Goal: Task Accomplishment & Management: Use online tool/utility

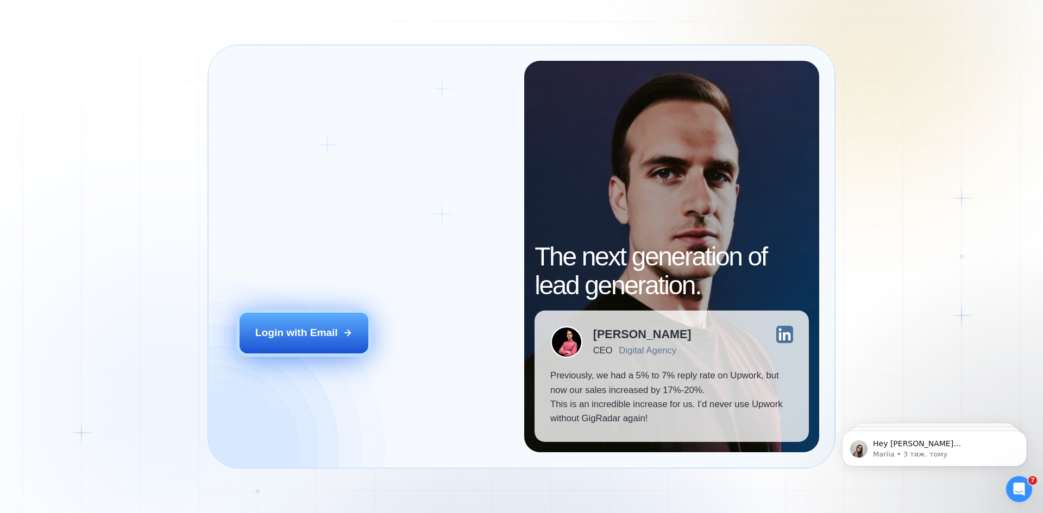
click at [310, 339] on div "Login with Email" at bounding box center [296, 333] width 83 height 14
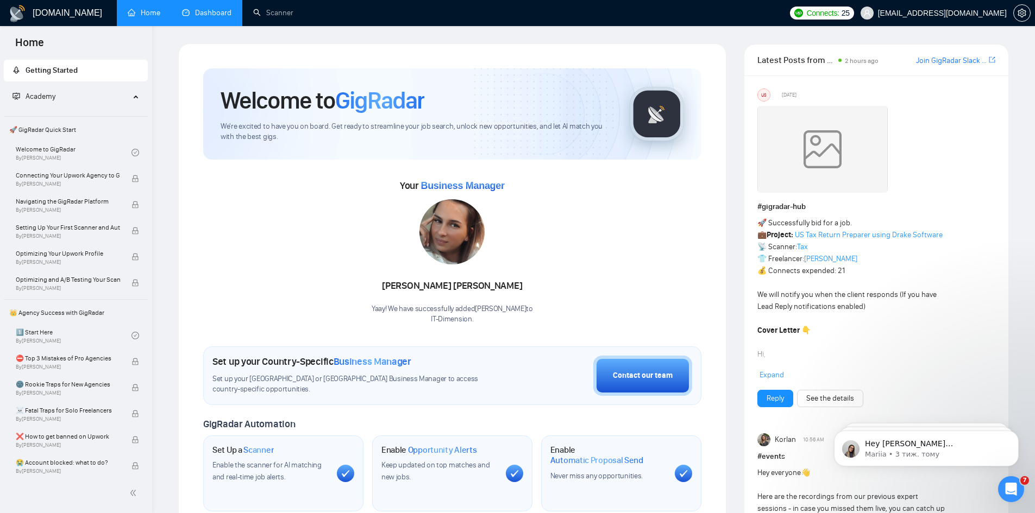
click at [182, 10] on link "Dashboard" at bounding box center [206, 12] width 49 height 9
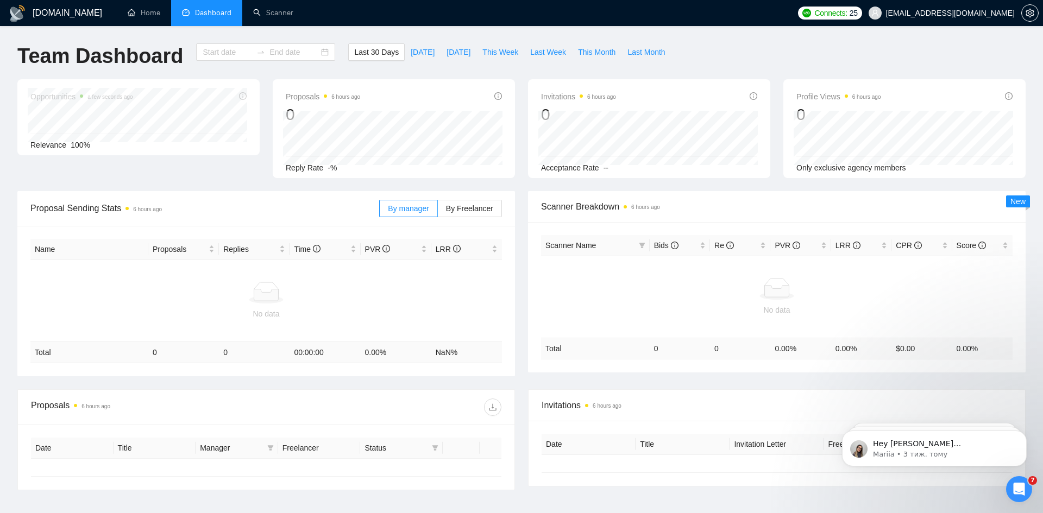
type input "[DATE]"
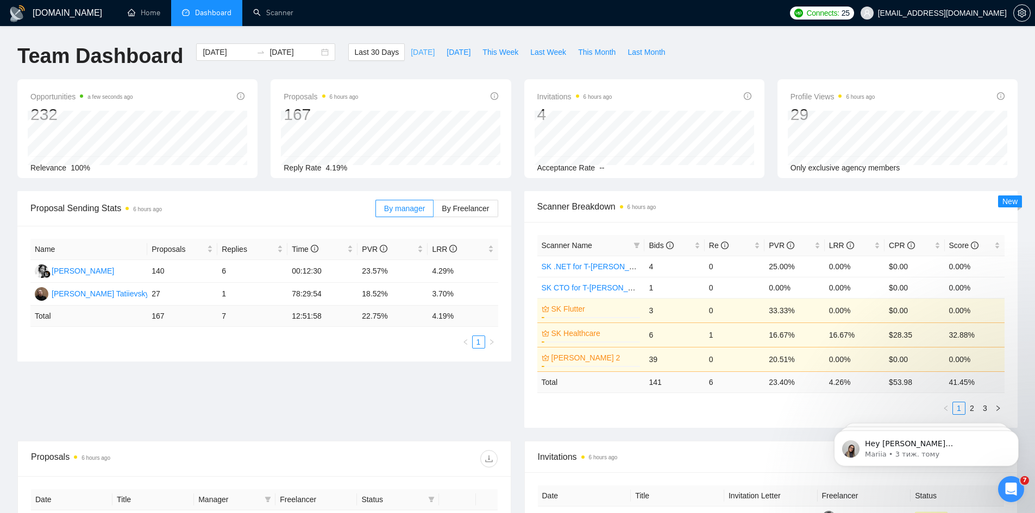
click at [411, 52] on span "[DATE]" at bounding box center [423, 52] width 24 height 12
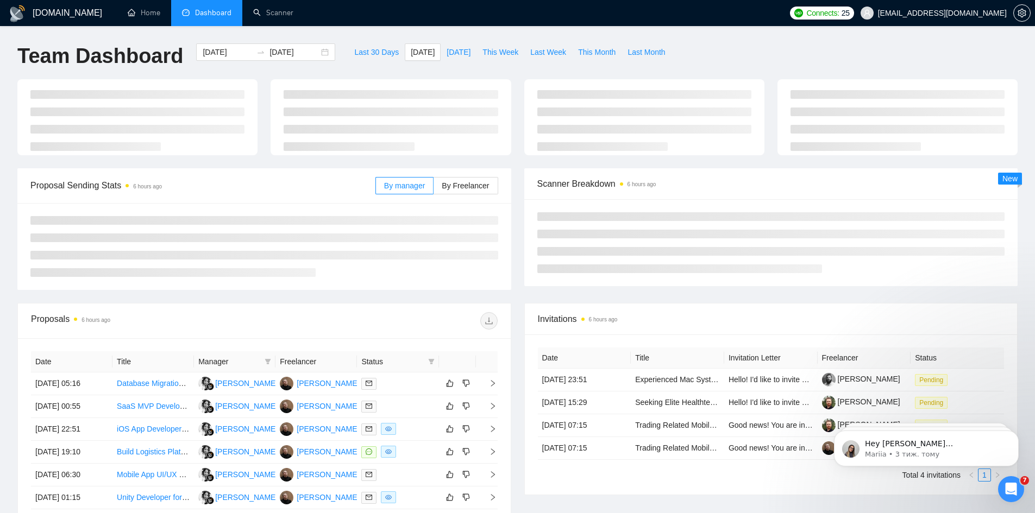
type input "[DATE]"
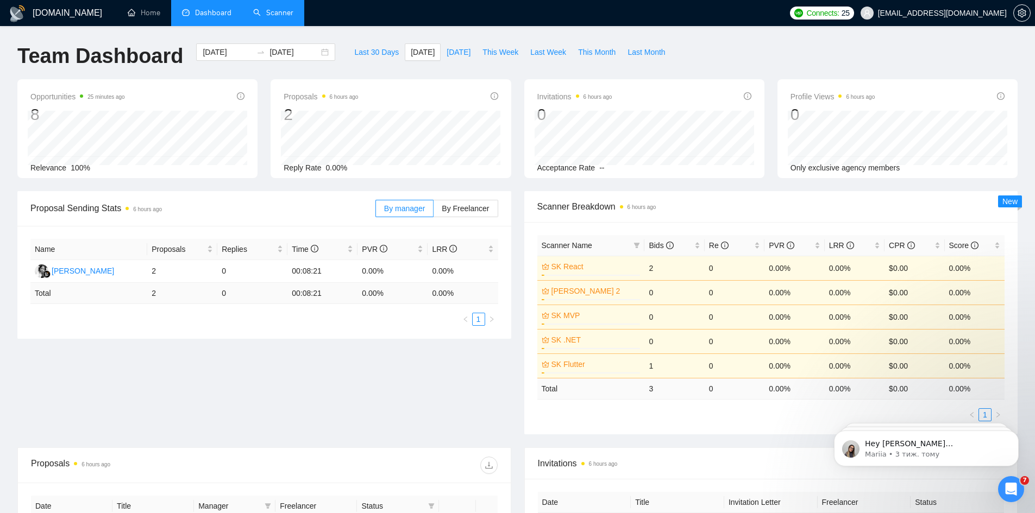
click at [288, 12] on link "Scanner" at bounding box center [273, 12] width 40 height 9
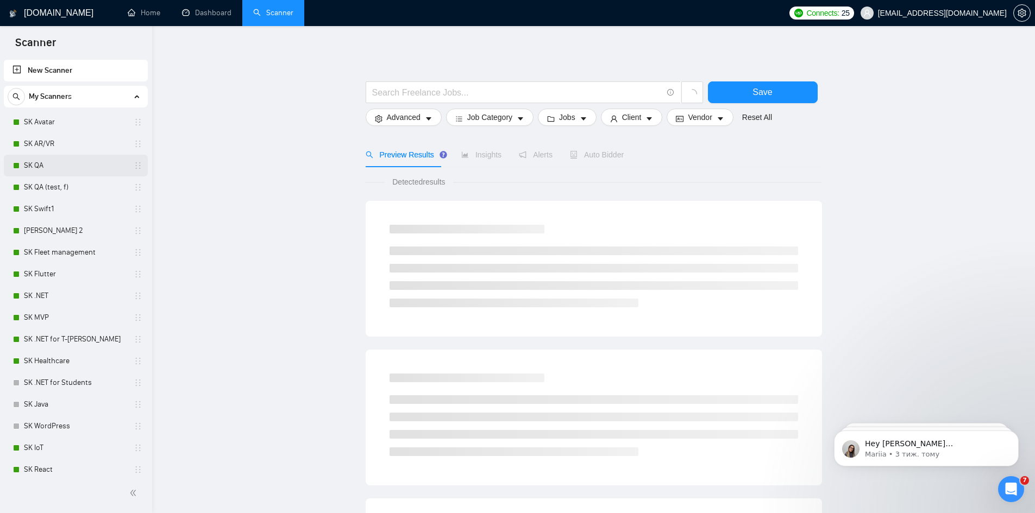
click at [51, 166] on link "SK QA" at bounding box center [75, 166] width 103 height 22
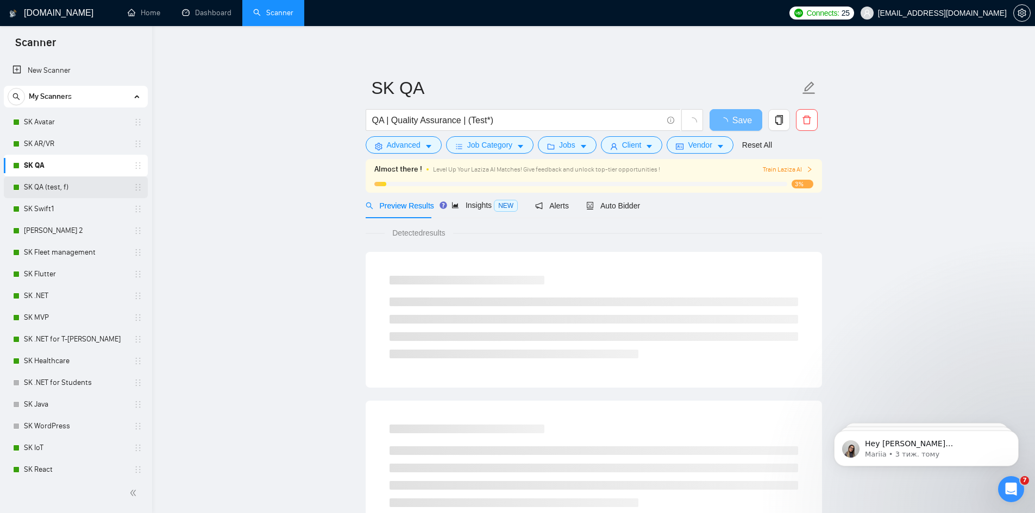
click at [48, 178] on link "SK QA (test, f)" at bounding box center [75, 187] width 103 height 22
click at [56, 205] on link "SK Swift1" at bounding box center [75, 209] width 103 height 22
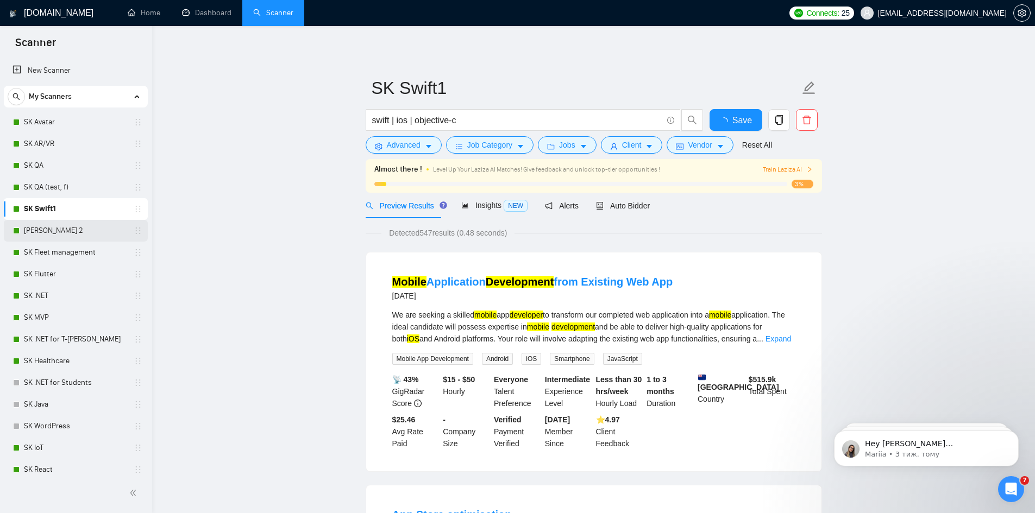
click at [55, 237] on link "[PERSON_NAME] 2" at bounding box center [75, 231] width 103 height 22
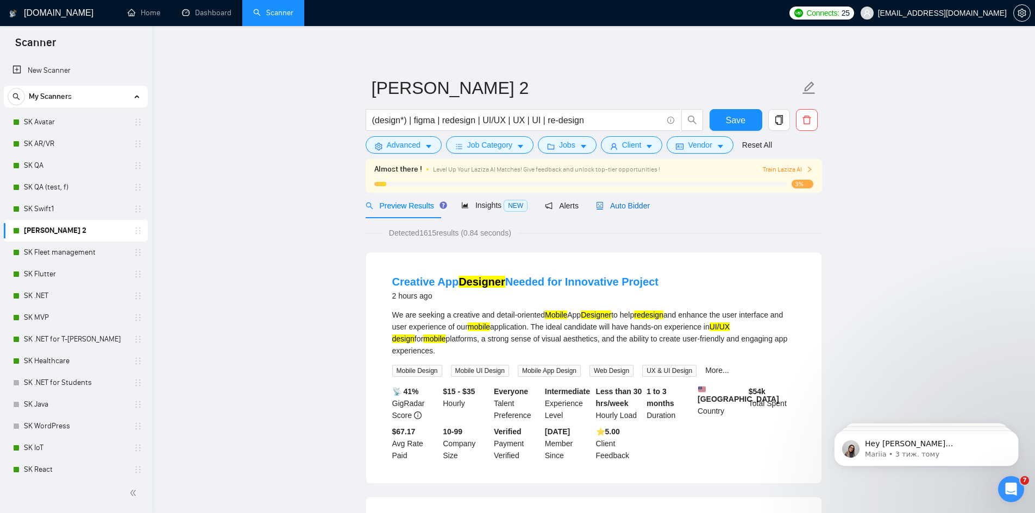
click at [618, 201] on span "Auto Bidder" at bounding box center [623, 205] width 54 height 9
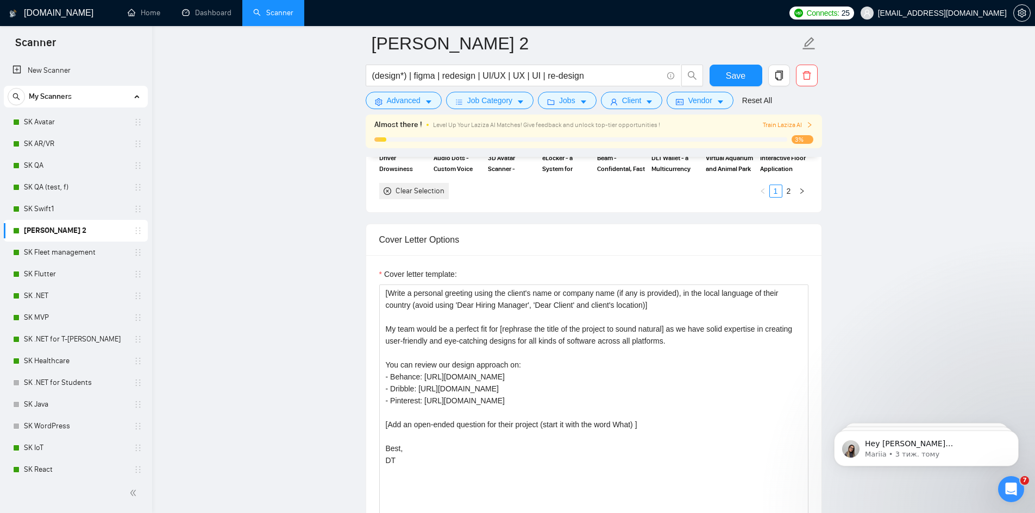
scroll to position [1196, 0]
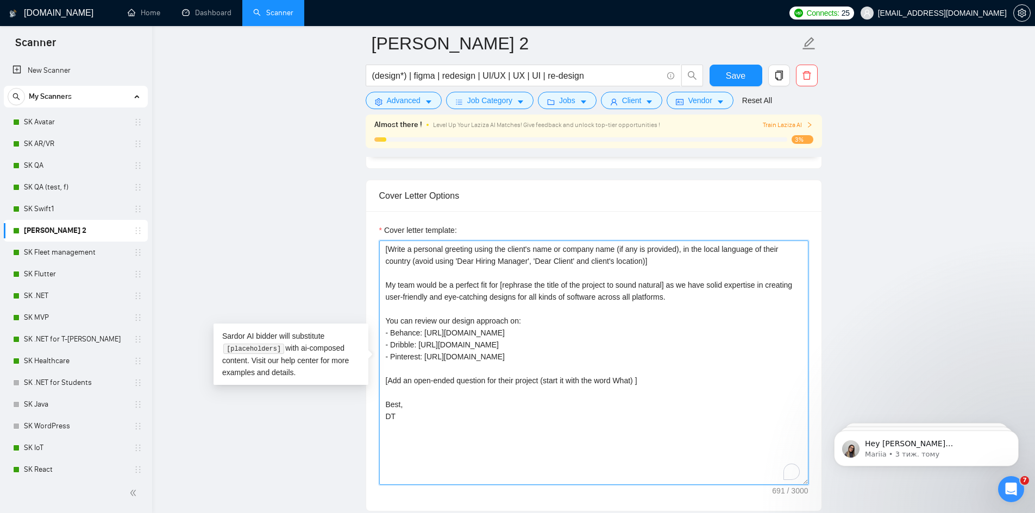
drag, startPoint x: 431, startPoint y: 417, endPoint x: 257, endPoint y: 224, distance: 259.2
click at [257, 224] on main "[PERSON_NAME] 2 (design*) | figma | redesign | UI/UX | UX | UI | re-design Save…" at bounding box center [593, 417] width 848 height 3138
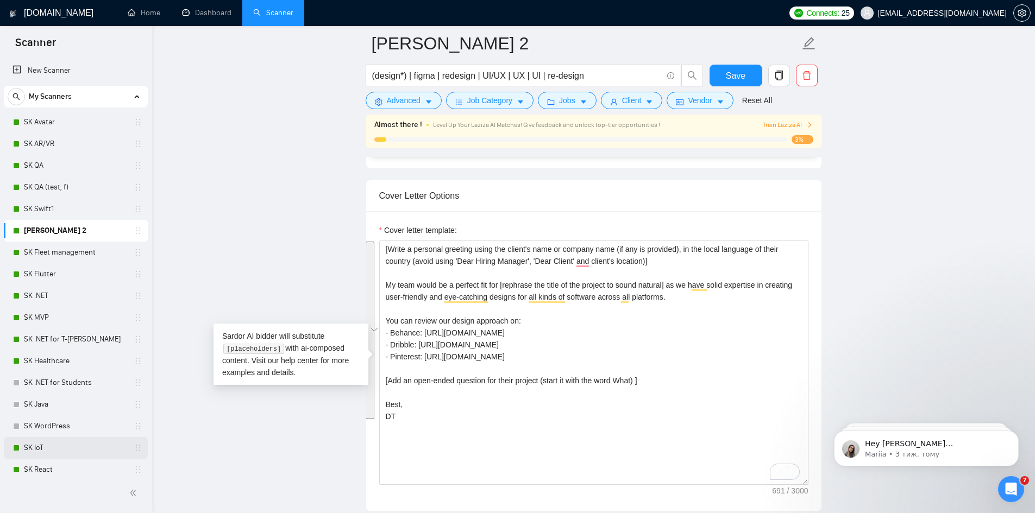
click at [60, 444] on link "SK IoT" at bounding box center [75, 448] width 103 height 22
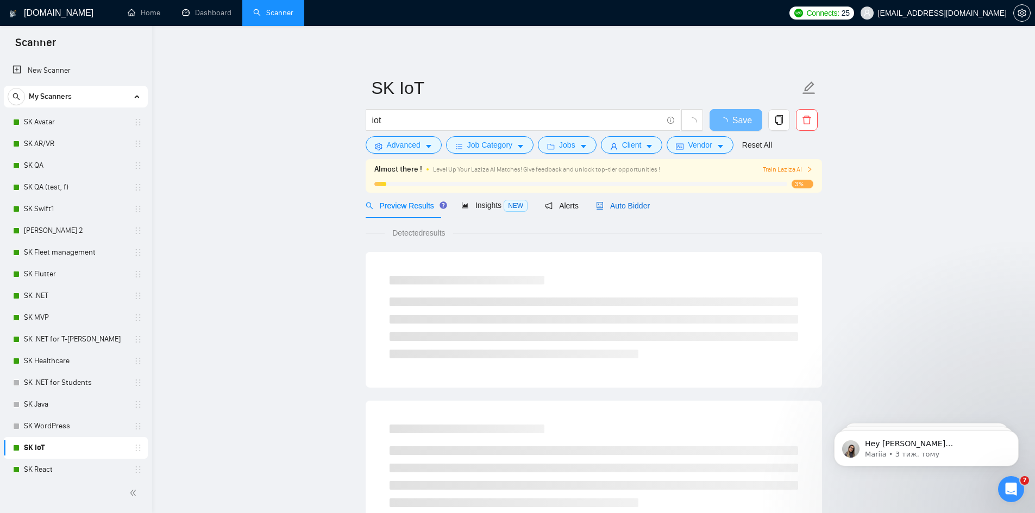
click at [620, 207] on span "Auto Bidder" at bounding box center [623, 205] width 54 height 9
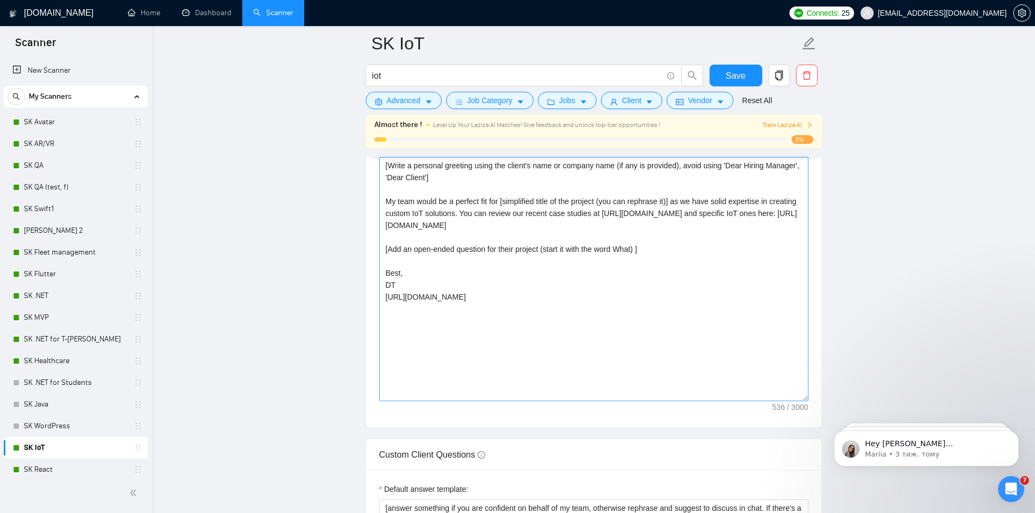
scroll to position [1231, 0]
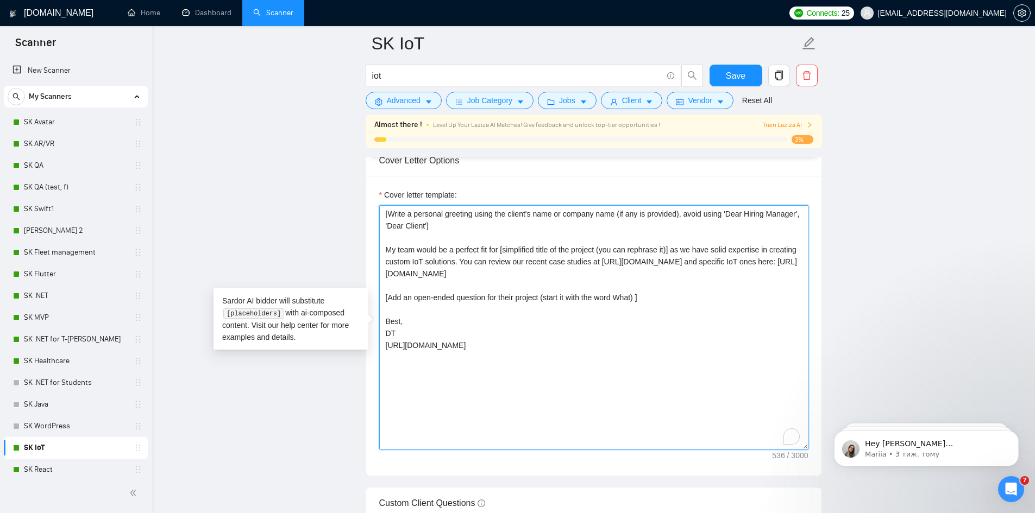
drag, startPoint x: 497, startPoint y: 275, endPoint x: 422, endPoint y: 274, distance: 75.0
click at [422, 274] on textarea "[Write a personal greeting using the client's name or company name (if any is p…" at bounding box center [593, 327] width 429 height 244
